Goal: Answer question/provide support

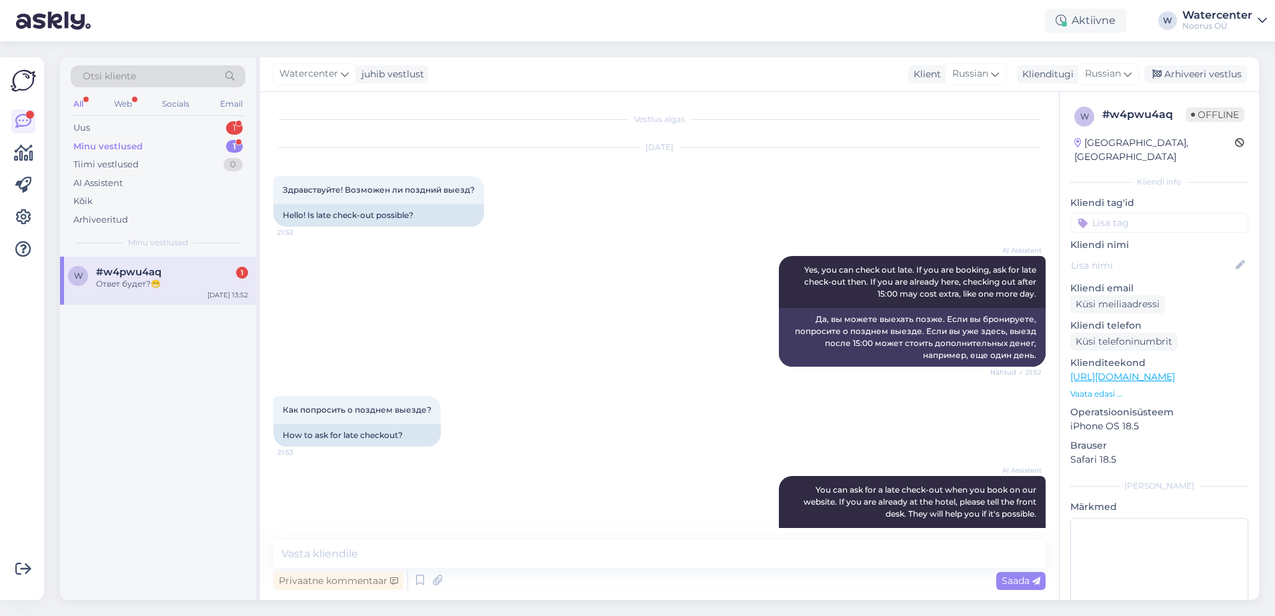
scroll to position [632, 0]
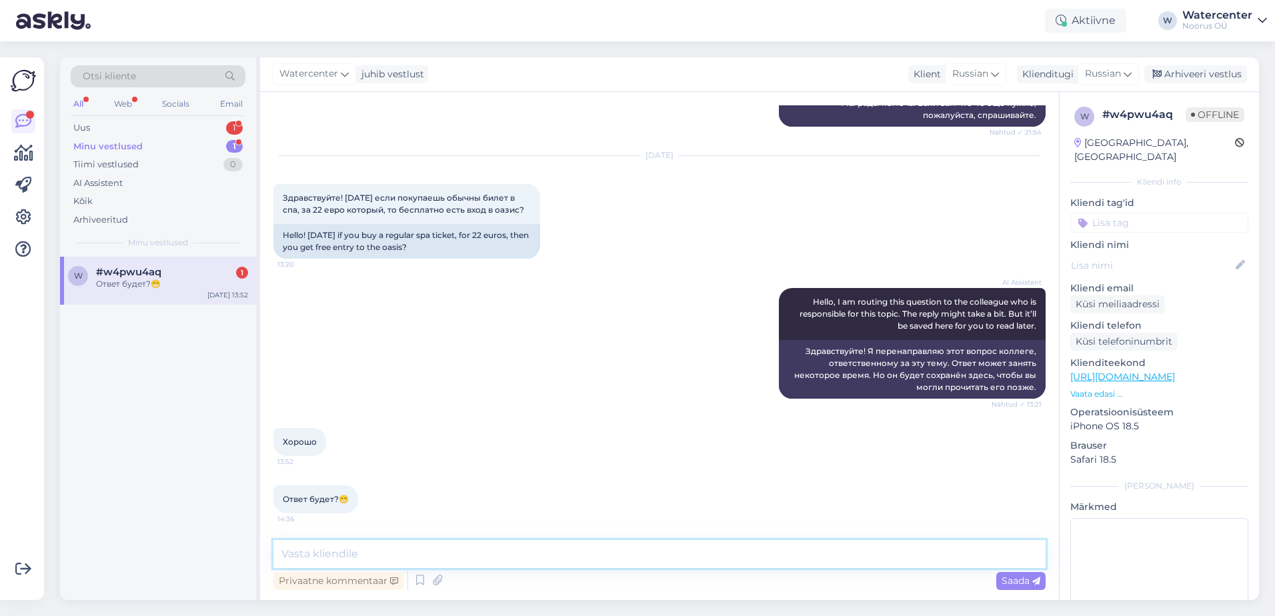
click at [383, 549] on textarea at bounding box center [659, 554] width 772 height 28
type textarea "l"
type textarea "д"
type textarea "Добрый день! Все верно, вип-оазис открыт для всех гостей."
click at [362, 558] on textarea "Добрый день! Все верно, вип-оазис открыт для всех гостей." at bounding box center [659, 554] width 772 height 28
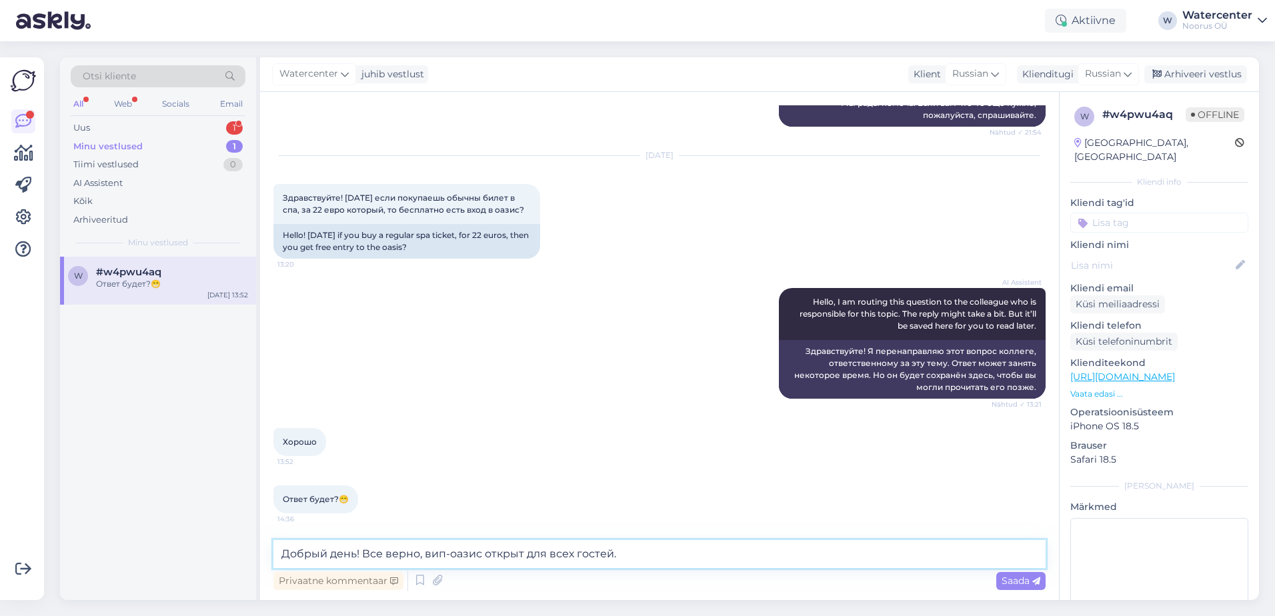
click at [365, 547] on textarea "Добрый день! Все верно, вип-оазис открыт для всех гостей." at bounding box center [659, 554] width 772 height 28
type textarea "Добрый день! Все верно, вип-оазис открыт для всех гостей."
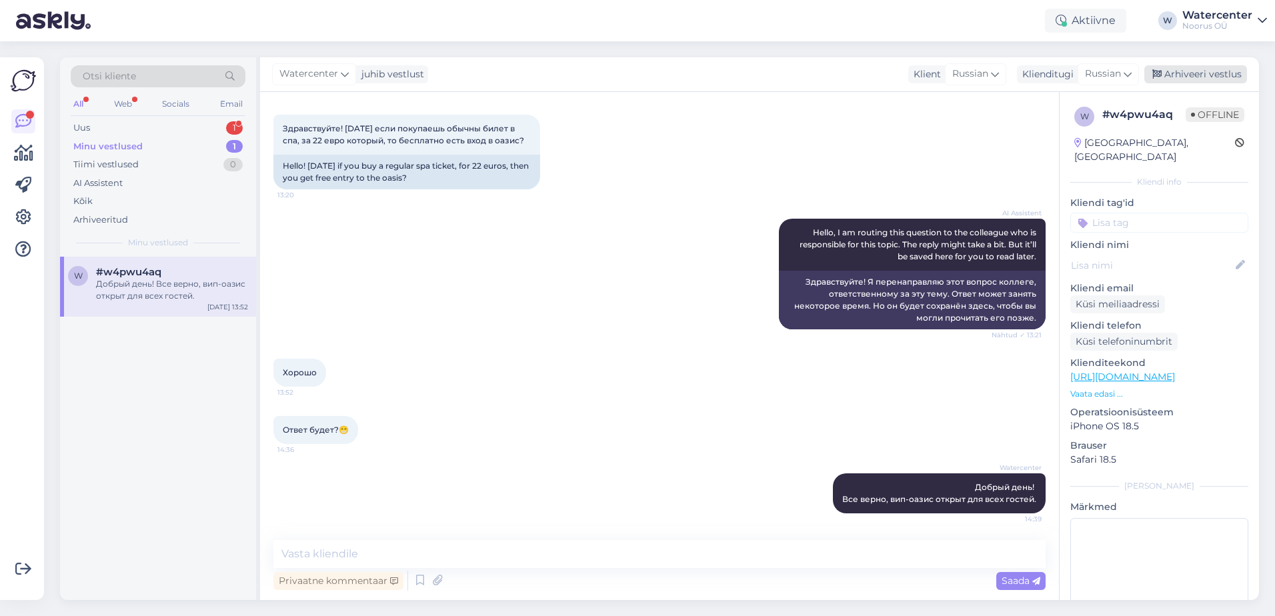
click at [1188, 73] on div "Arhiveeri vestlus" at bounding box center [1195, 74] width 103 height 18
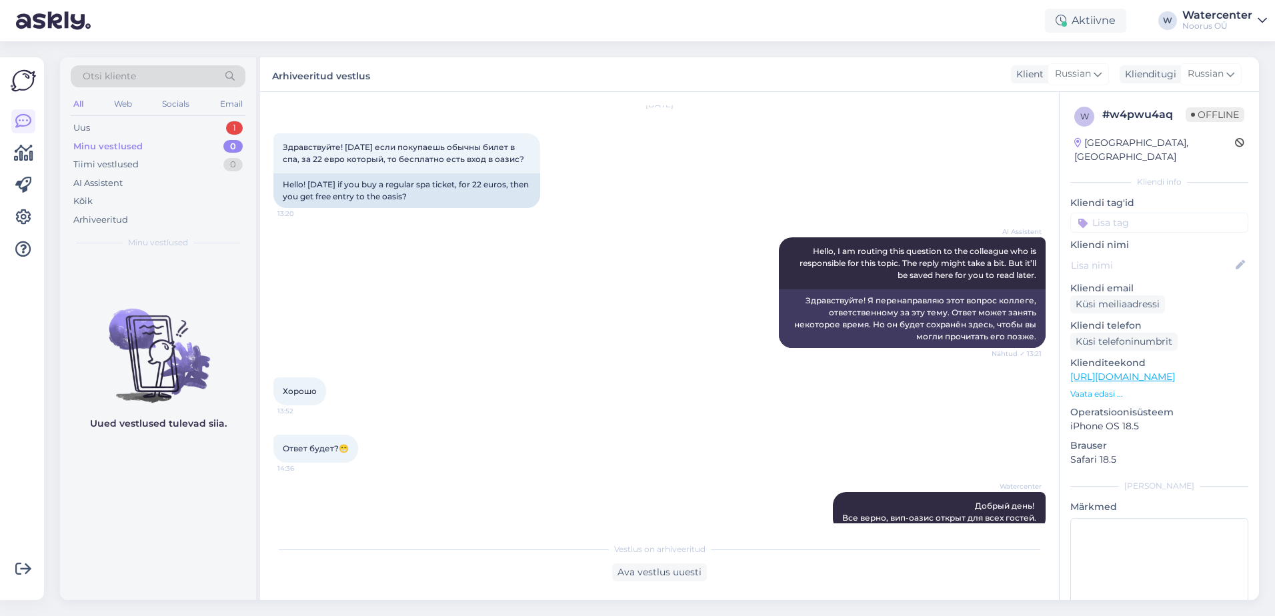
scroll to position [706, 0]
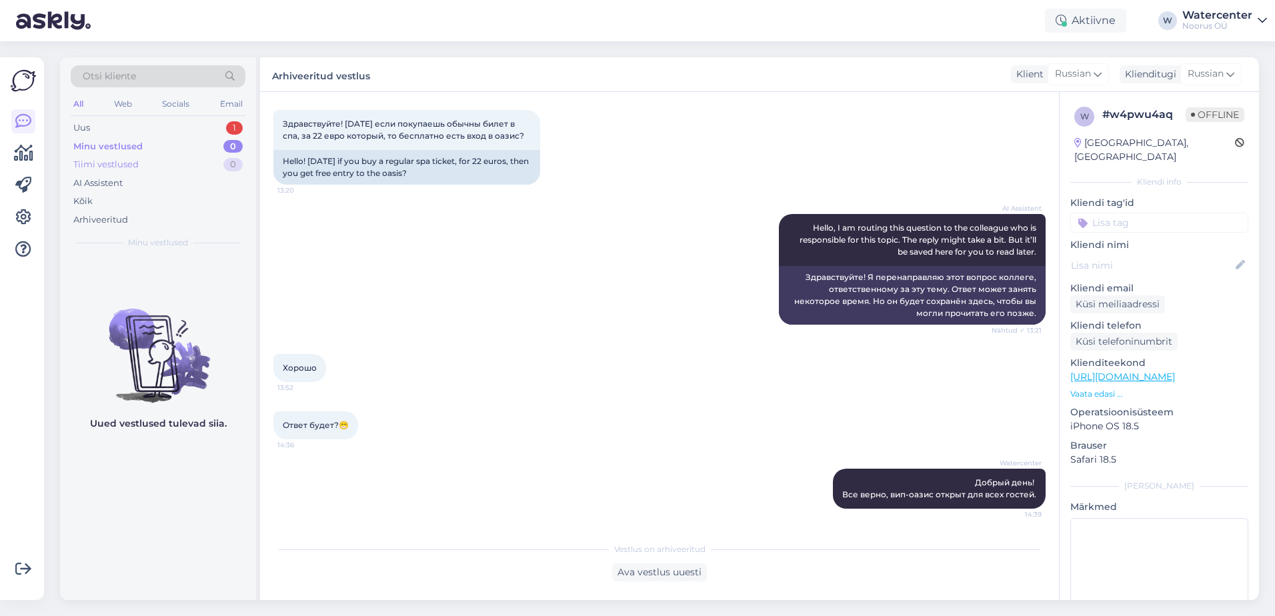
click at [135, 164] on div "Tiimi vestlused" at bounding box center [105, 164] width 65 height 13
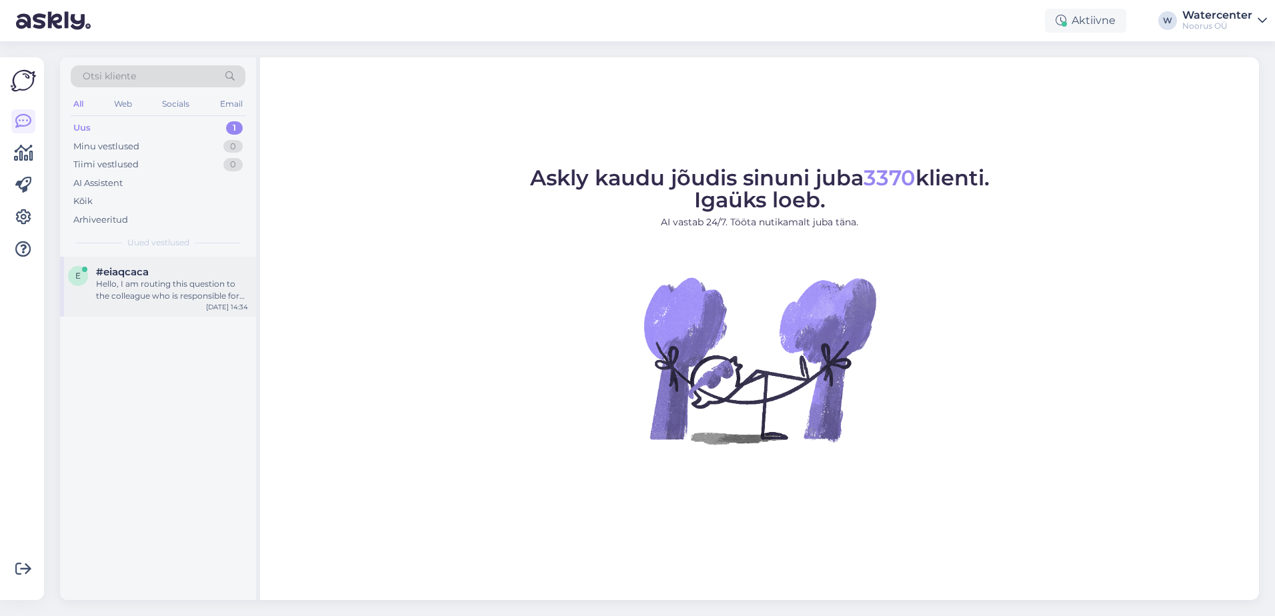
click at [141, 268] on span "#eiaqcaca" at bounding box center [122, 272] width 53 height 12
